Goal: Task Accomplishment & Management: Complete application form

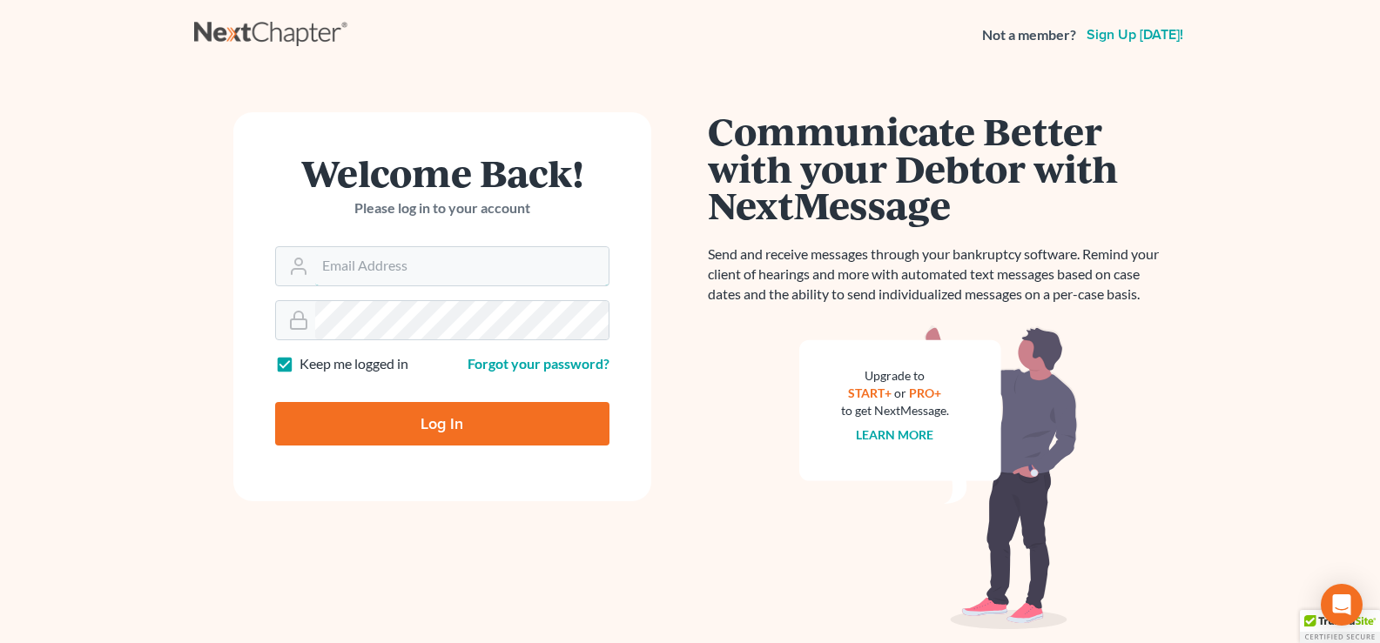
type input "[EMAIL_ADDRESS][DOMAIN_NAME]"
click at [496, 419] on input "Log In" at bounding box center [442, 424] width 334 height 44
type input "Thinking..."
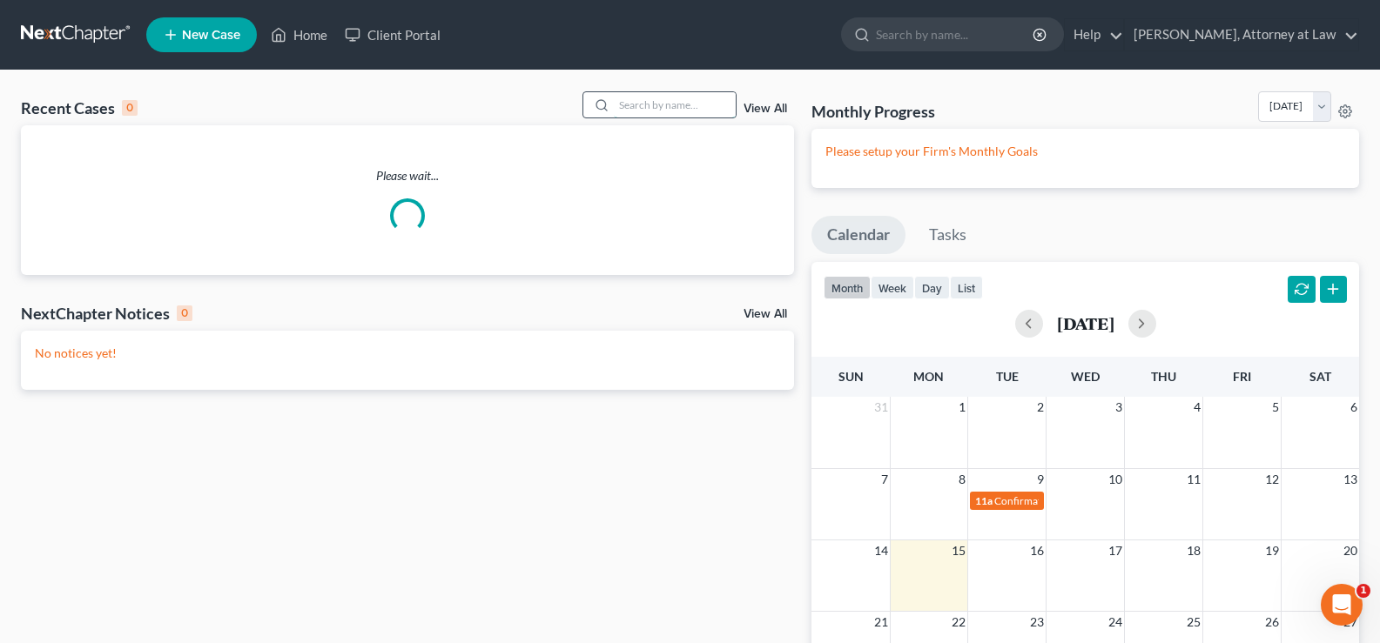
click at [622, 102] on input "search" at bounding box center [675, 104] width 122 height 25
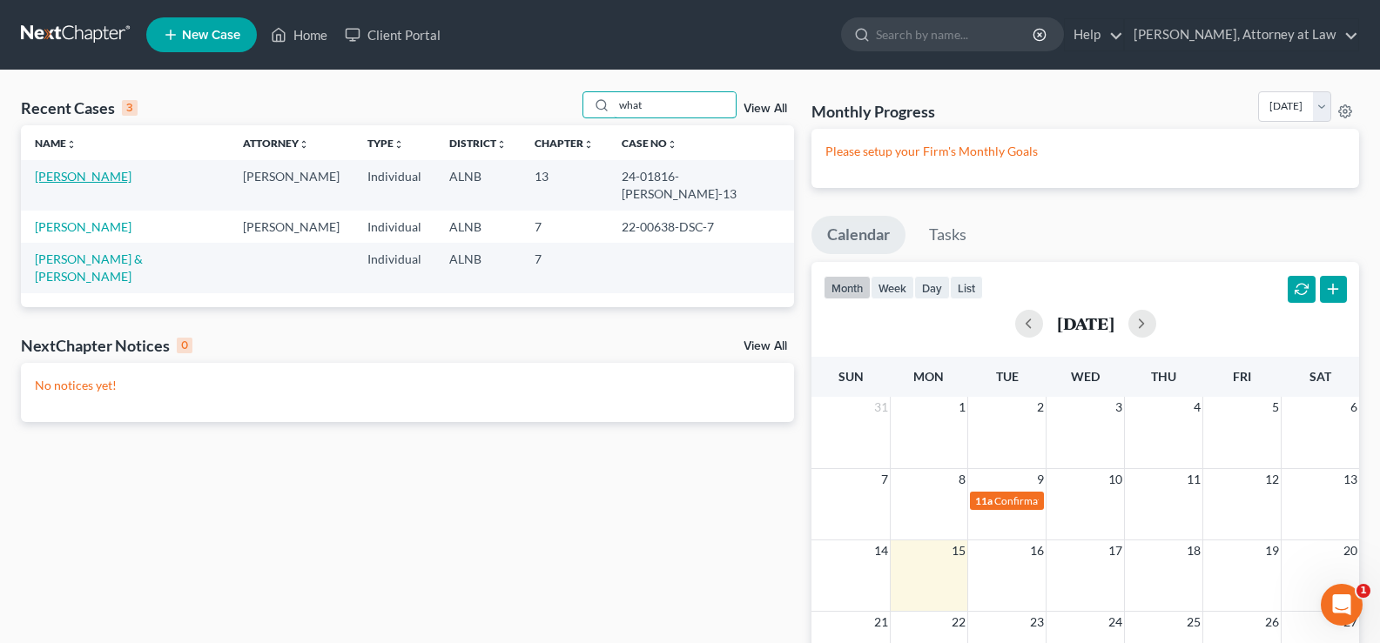
type input "what"
click at [77, 170] on link "[PERSON_NAME]" at bounding box center [83, 176] width 97 height 15
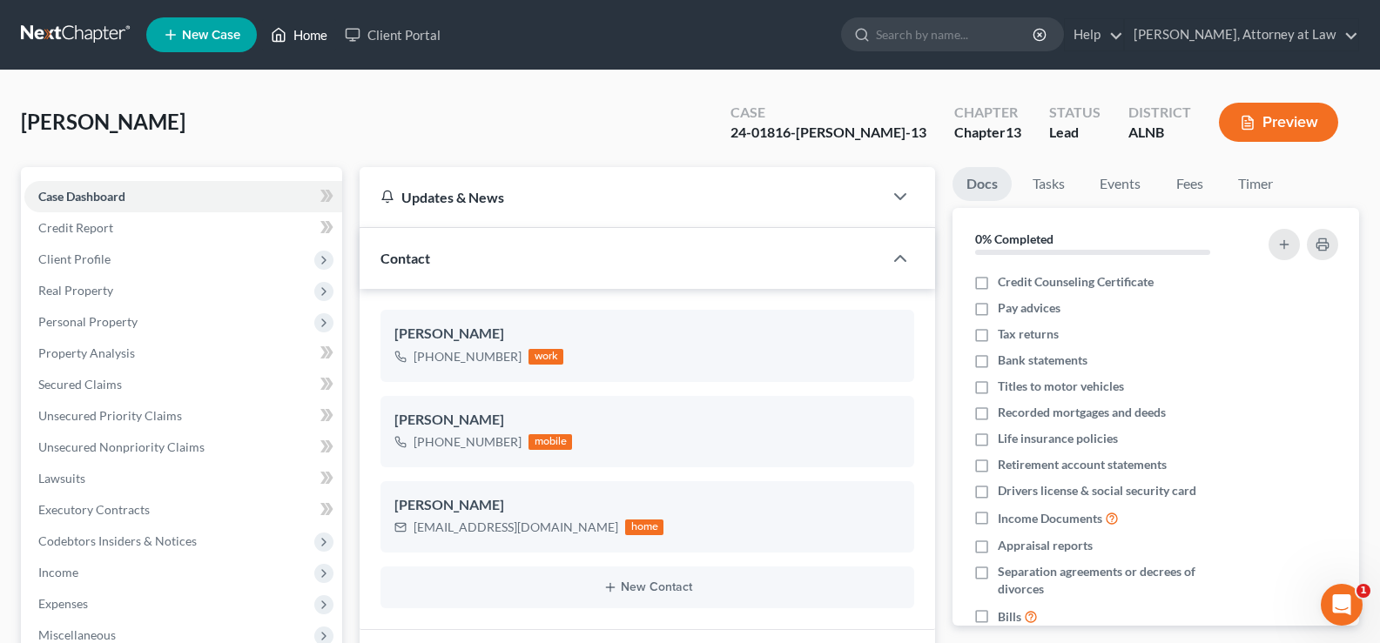
click at [319, 38] on link "Home" at bounding box center [299, 34] width 74 height 31
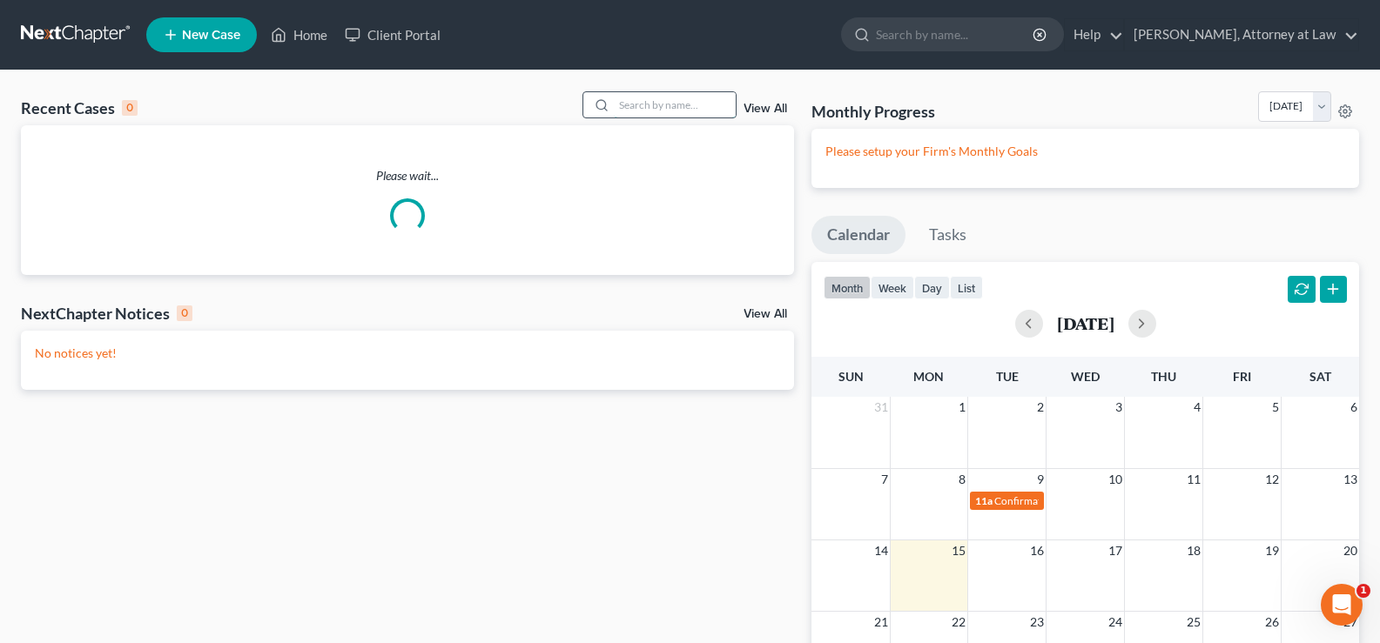
click at [637, 107] on input "search" at bounding box center [675, 104] width 122 height 25
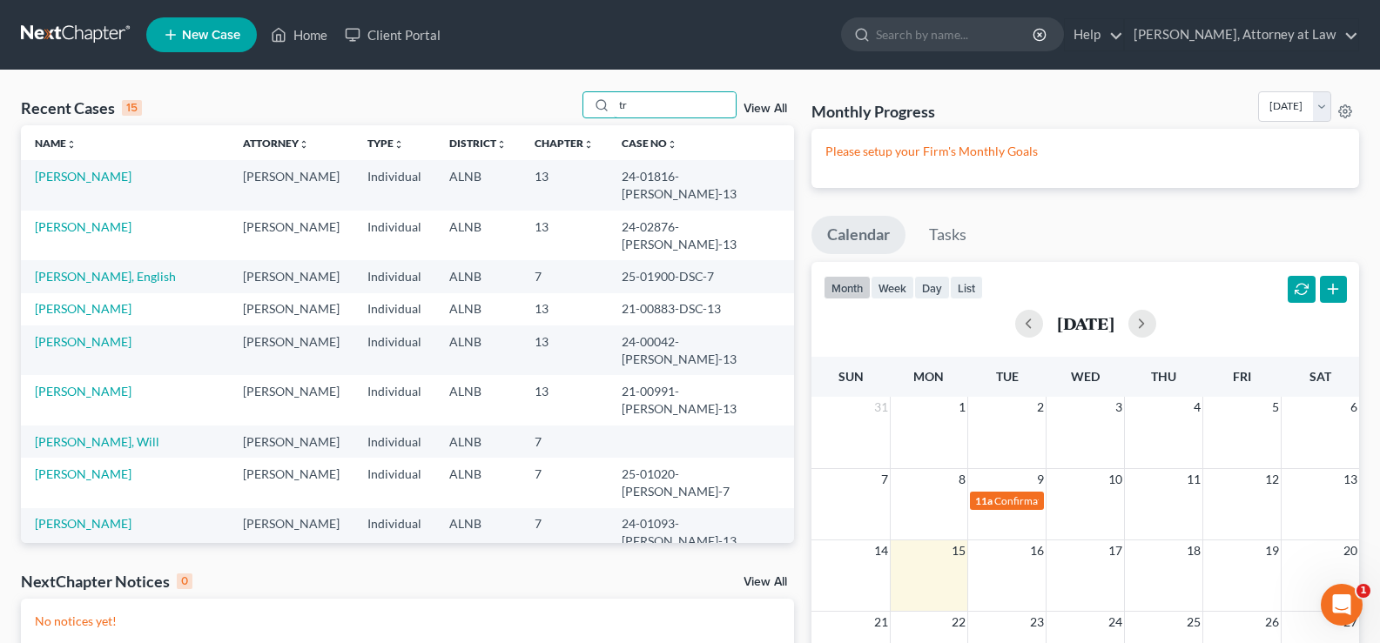
type input "t"
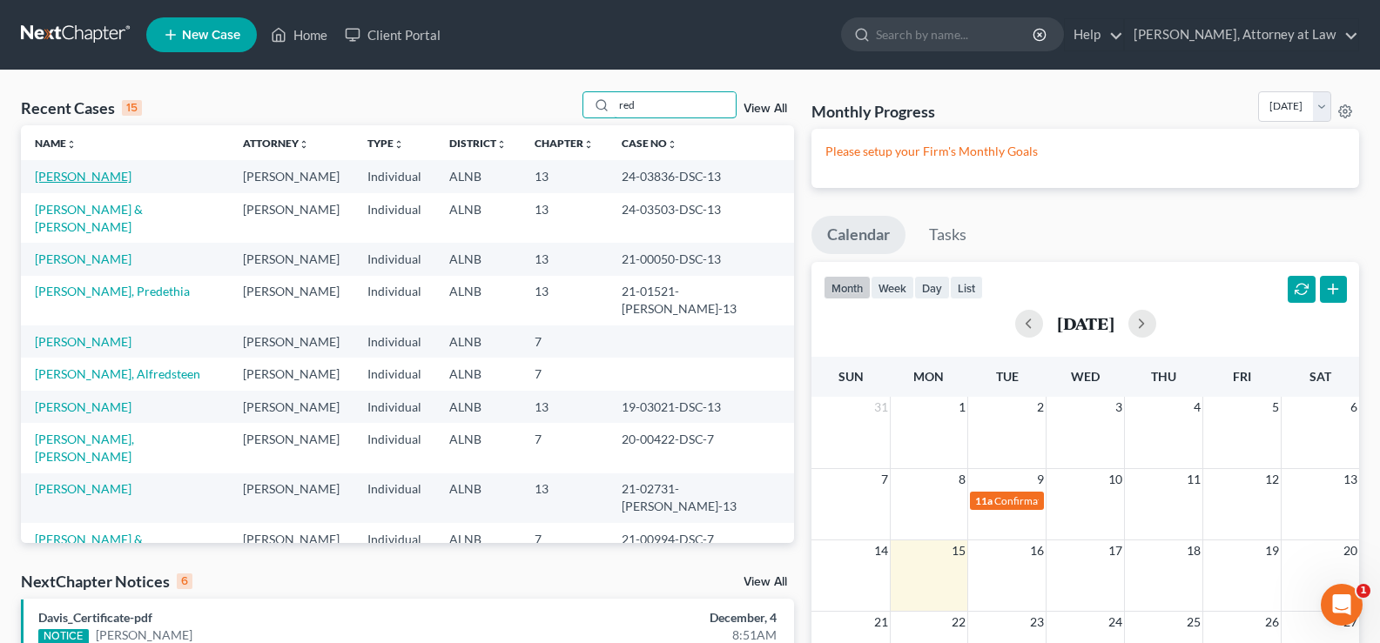
type input "red"
click at [67, 173] on link "[PERSON_NAME]" at bounding box center [83, 176] width 97 height 15
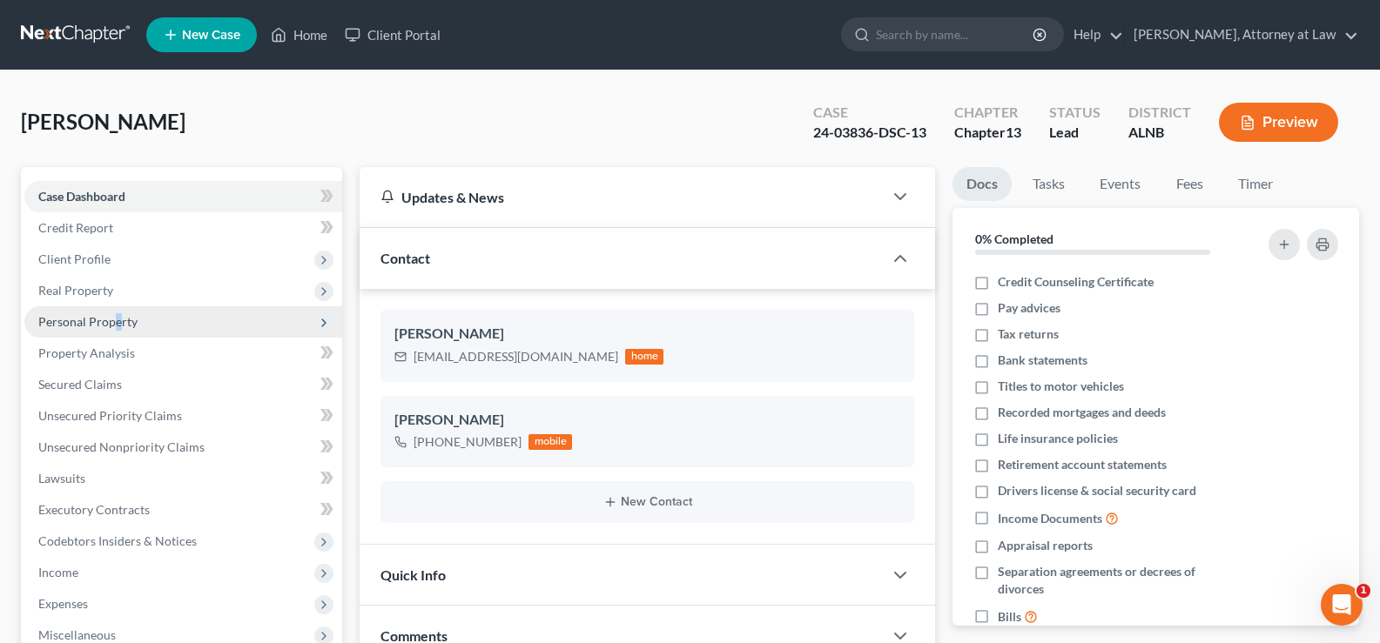
click at [119, 326] on span "Personal Property" at bounding box center [87, 321] width 99 height 15
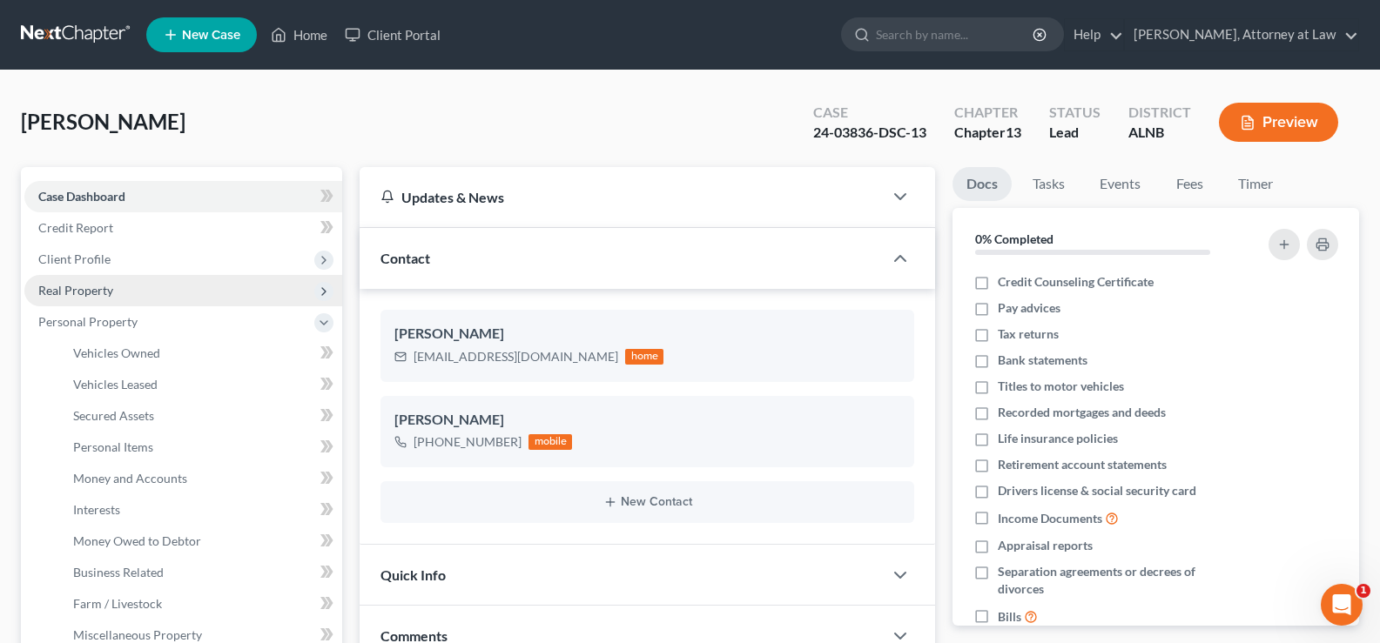
click at [70, 289] on span "Real Property" at bounding box center [75, 290] width 75 height 15
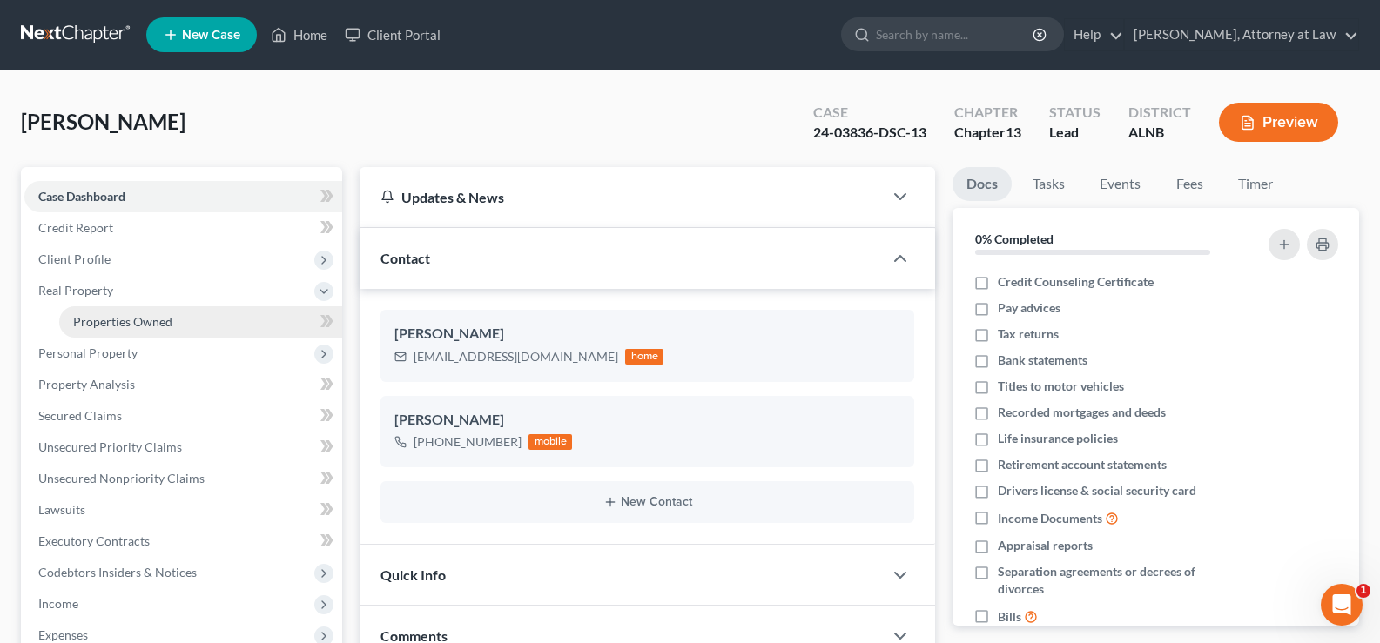
click at [127, 314] on span "Properties Owned" at bounding box center [122, 321] width 99 height 15
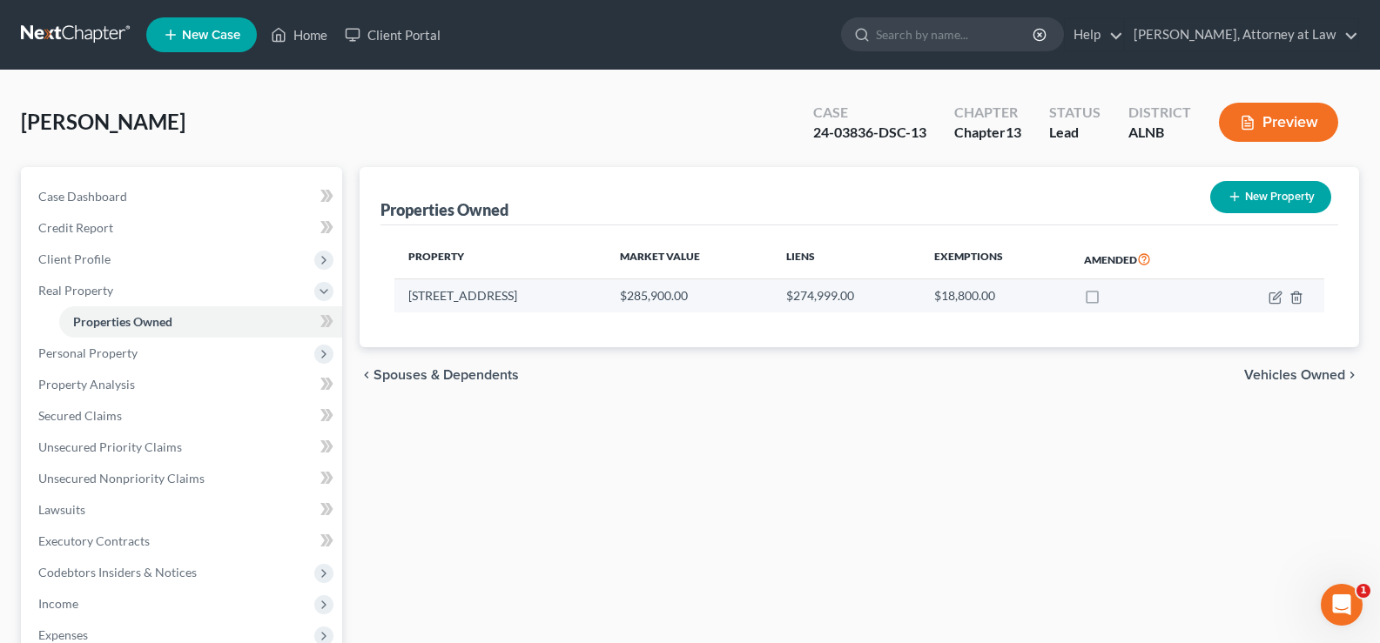
drag, startPoint x: 521, startPoint y: 298, endPoint x: 404, endPoint y: 299, distance: 116.7
click at [404, 299] on td "[STREET_ADDRESS]" at bounding box center [500, 295] width 212 height 33
copy td "[STREET_ADDRESS]"
click at [297, 32] on link "Home" at bounding box center [299, 34] width 74 height 31
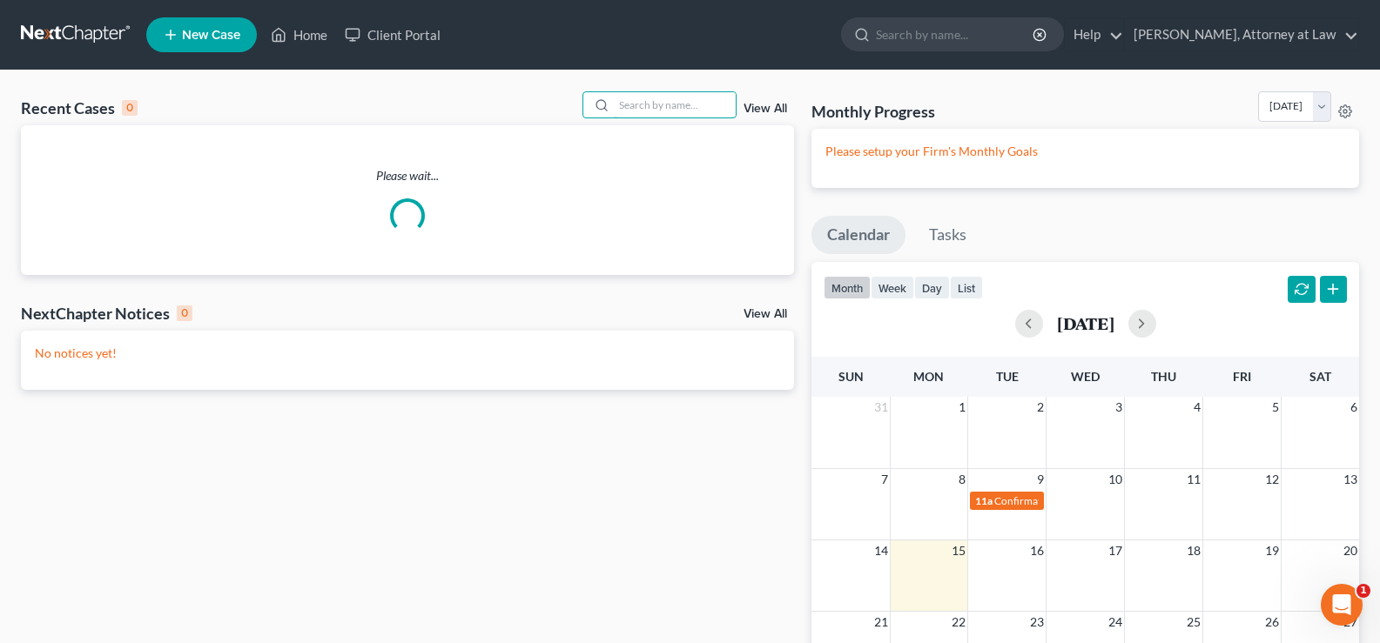
drag, startPoint x: 701, startPoint y: 101, endPoint x: 707, endPoint y: 68, distance: 33.6
click at [707, 84] on div "Recent Cases 0 View All Please wait... NextChapter Notices 0 View All No notice…" at bounding box center [690, 474] width 1380 height 806
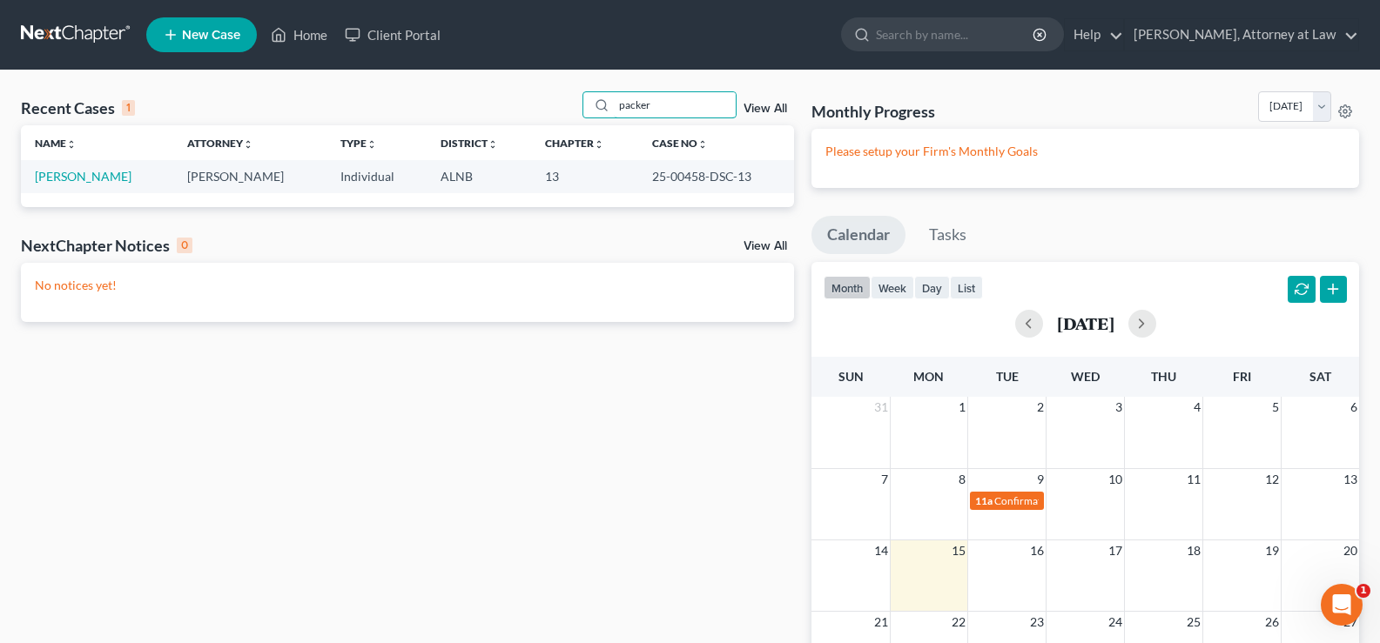
type input "packer"
drag, startPoint x: 695, startPoint y: 174, endPoint x: 631, endPoint y: 178, distance: 63.6
click at [638, 178] on td "25-00458-DSC-13" at bounding box center [716, 176] width 156 height 32
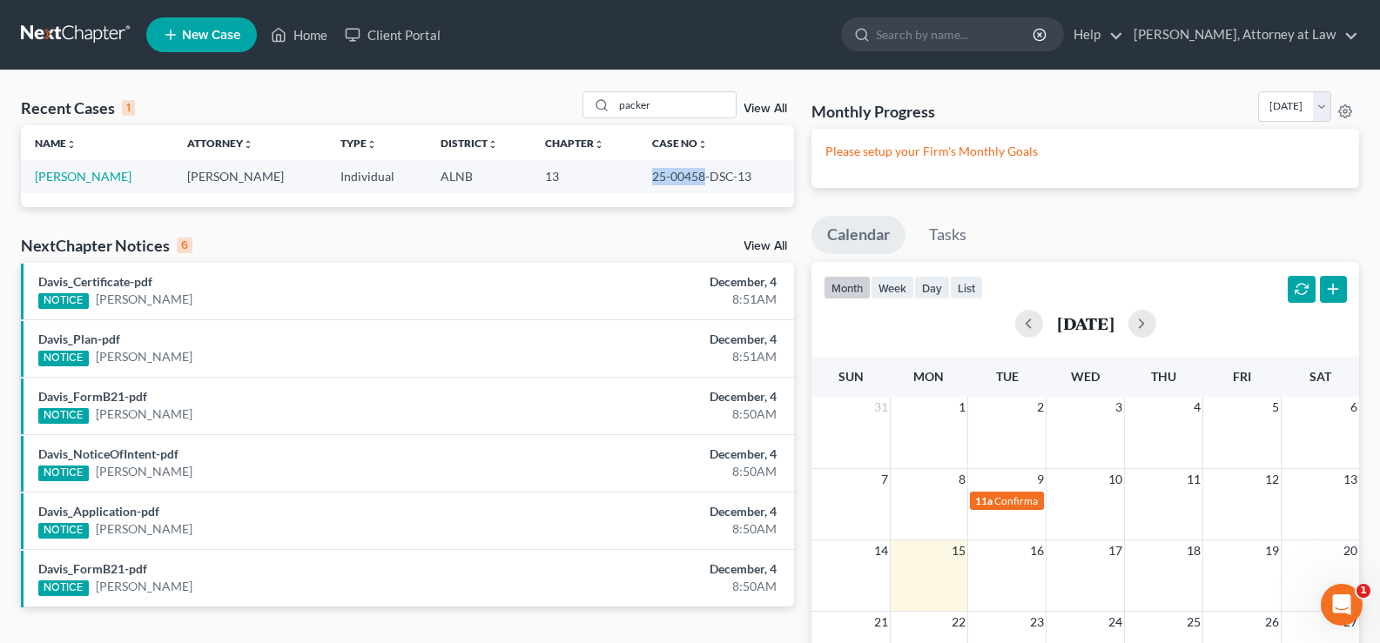
copy td "25-00458"
click at [73, 178] on link "[PERSON_NAME]" at bounding box center [83, 176] width 97 height 15
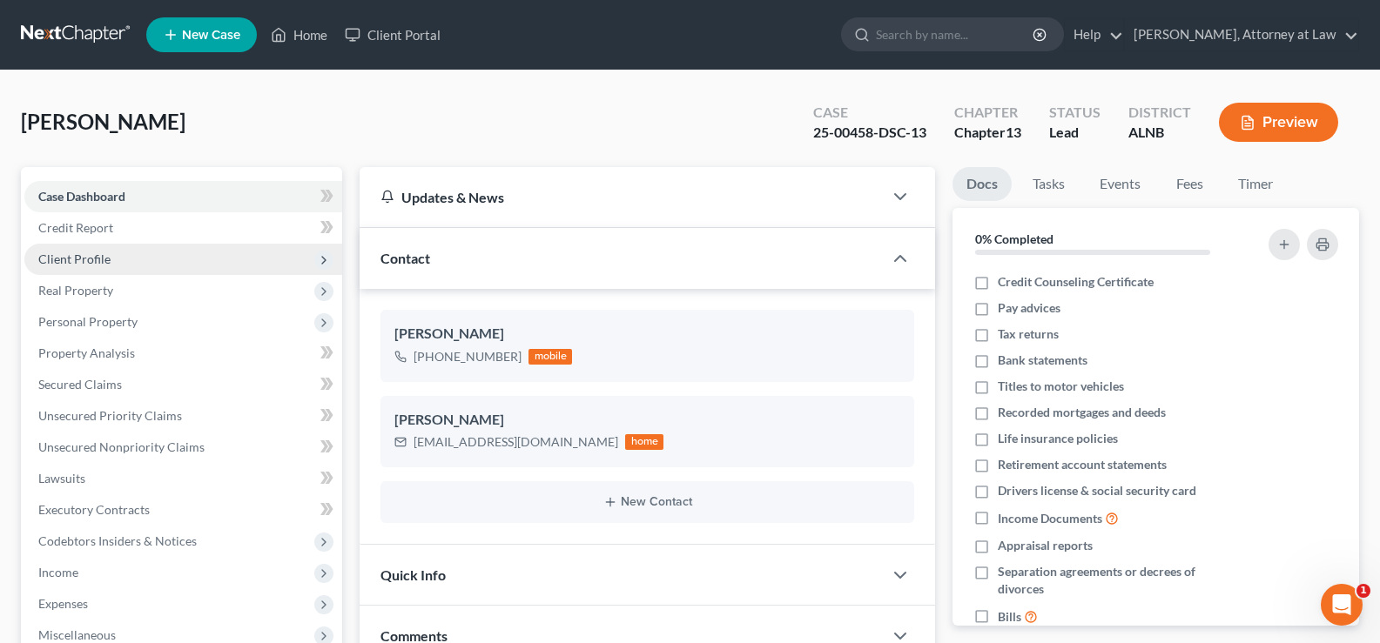
click at [94, 257] on span "Client Profile" at bounding box center [74, 259] width 72 height 15
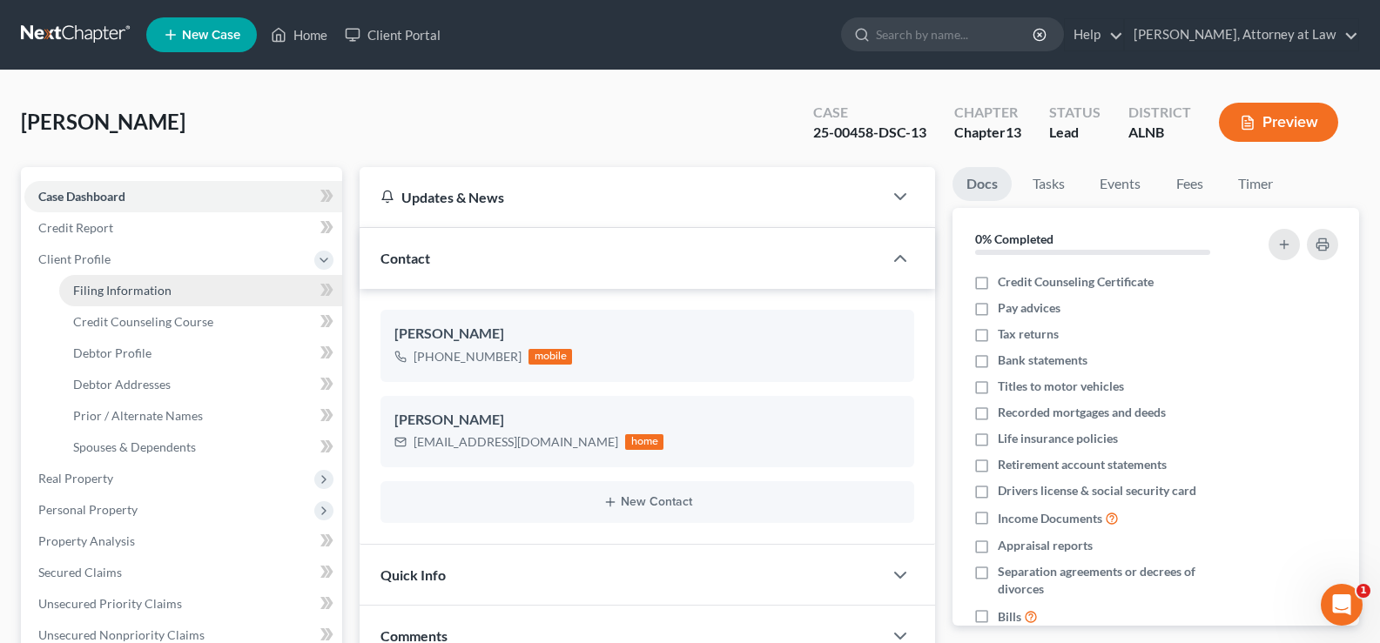
click at [127, 289] on span "Filing Information" at bounding box center [122, 290] width 98 height 15
select select "1"
select select "0"
select select "3"
select select "0"
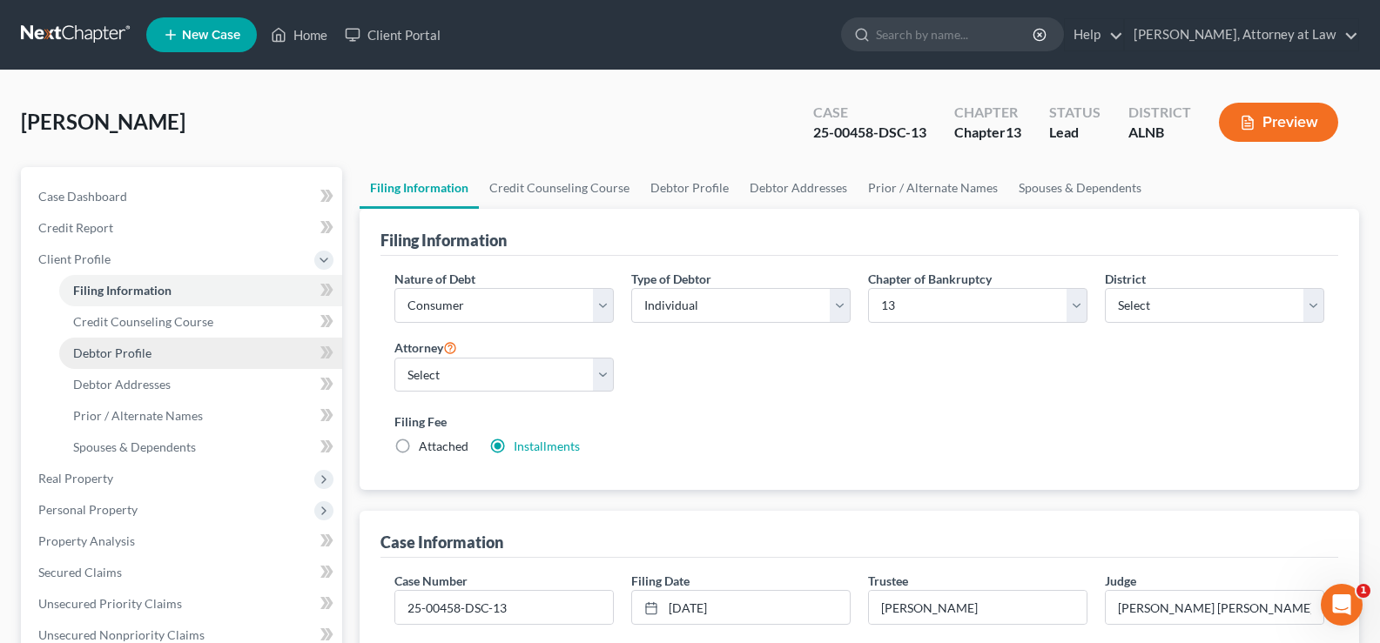
click at [141, 360] on link "Debtor Profile" at bounding box center [200, 353] width 283 height 31
select select "4"
select select "0"
